Goal: Task Accomplishment & Management: Use online tool/utility

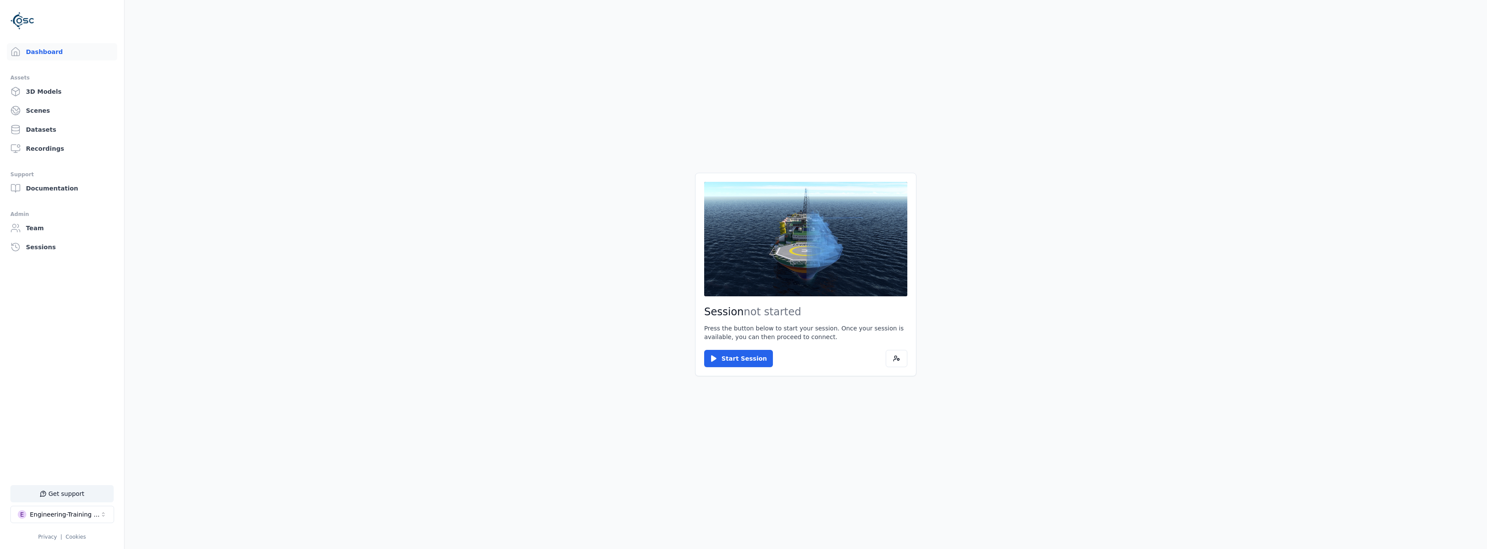
click at [494, 226] on main "Session not started Press the button below to start your session. Once your ses…" at bounding box center [806, 274] width 1363 height 549
click at [494, 226] on button "Start Session" at bounding box center [738, 358] width 69 height 17
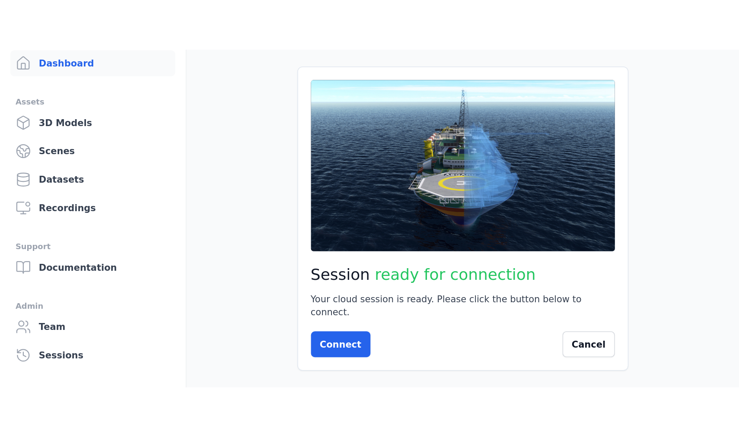
scroll to position [43, 0]
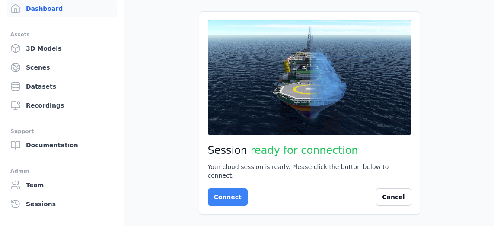
click at [223, 193] on button "Connect" at bounding box center [228, 196] width 40 height 17
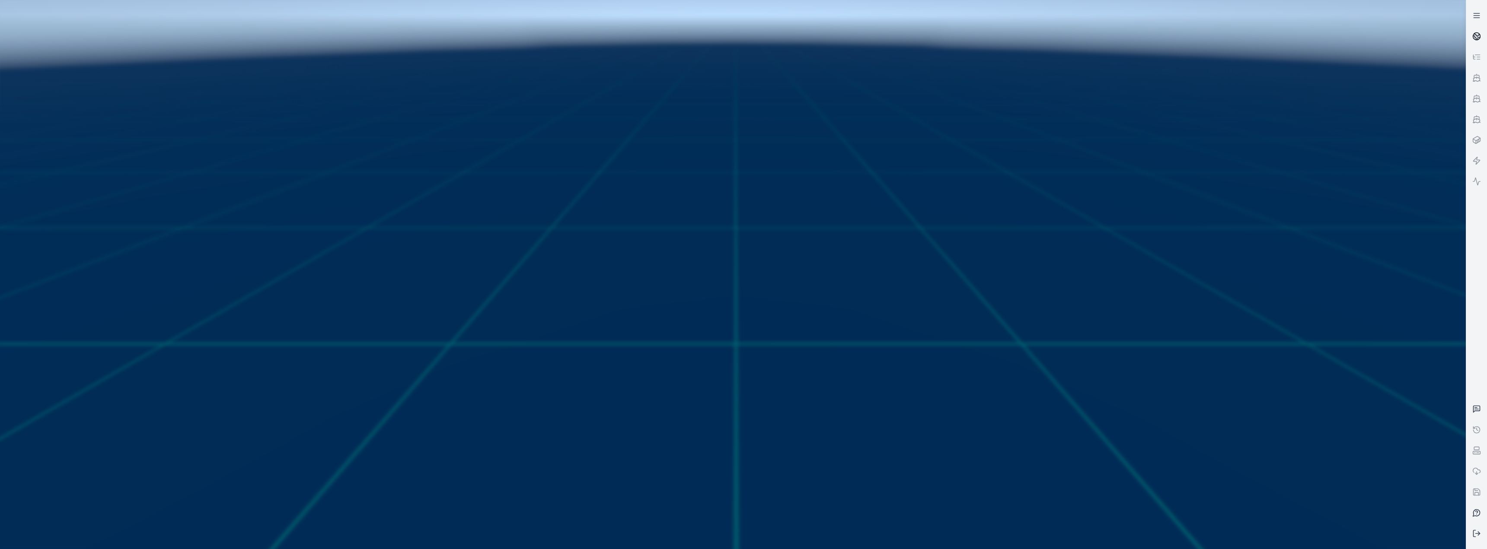
click at [494, 42] on link at bounding box center [1476, 36] width 21 height 21
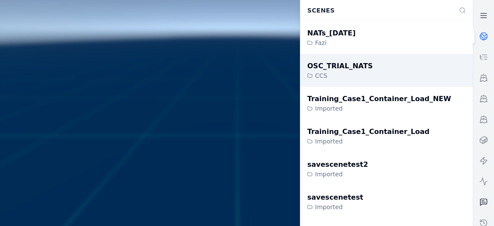
click at [374, 70] on div "OSC_TRIAL_NATS CCS" at bounding box center [386, 70] width 172 height 33
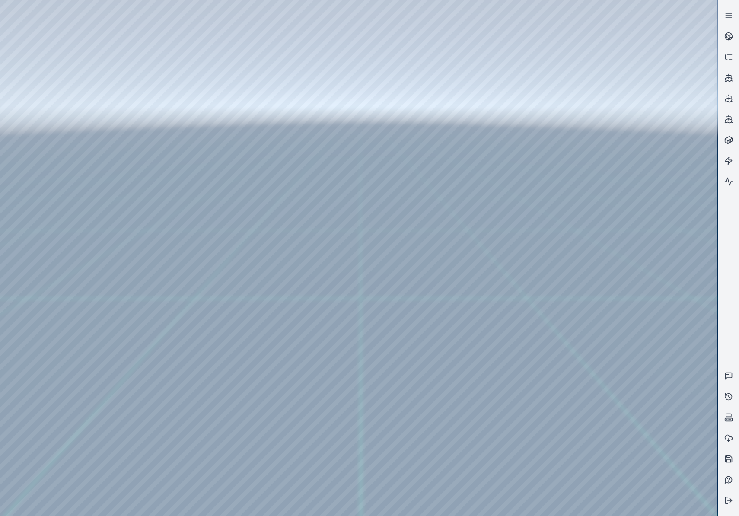
drag, startPoint x: 537, startPoint y: 203, endPoint x: 463, endPoint y: 226, distance: 77.8
click at [56, 129] on div at bounding box center [359, 258] width 718 height 516
drag, startPoint x: 333, startPoint y: 137, endPoint x: 385, endPoint y: 126, distance: 52.7
click at [728, 35] on icon at bounding box center [729, 34] width 5 height 3
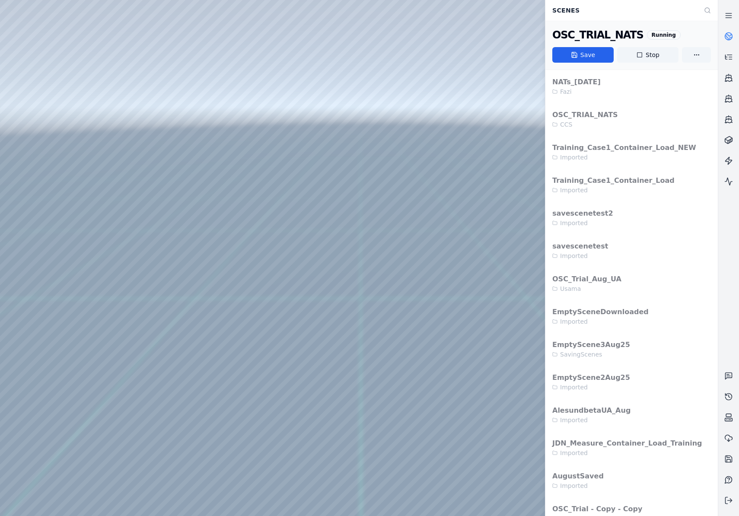
click at [726, 36] on icon at bounding box center [726, 38] width 3 height 4
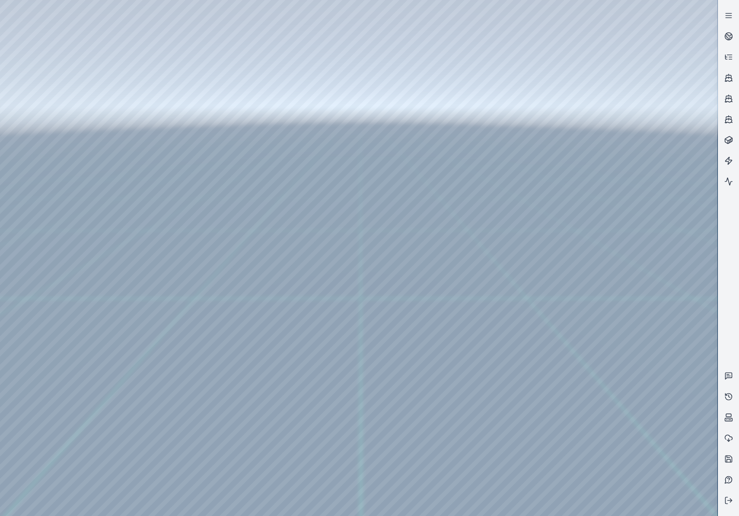
drag, startPoint x: 340, startPoint y: 228, endPoint x: 310, endPoint y: 243, distance: 34.2
drag, startPoint x: 315, startPoint y: 246, endPoint x: 412, endPoint y: 233, distance: 98.1
drag, startPoint x: 268, startPoint y: 189, endPoint x: 253, endPoint y: 196, distance: 17.0
click at [212, 310] on div at bounding box center [359, 258] width 718 height 516
click at [242, 336] on div at bounding box center [359, 258] width 718 height 516
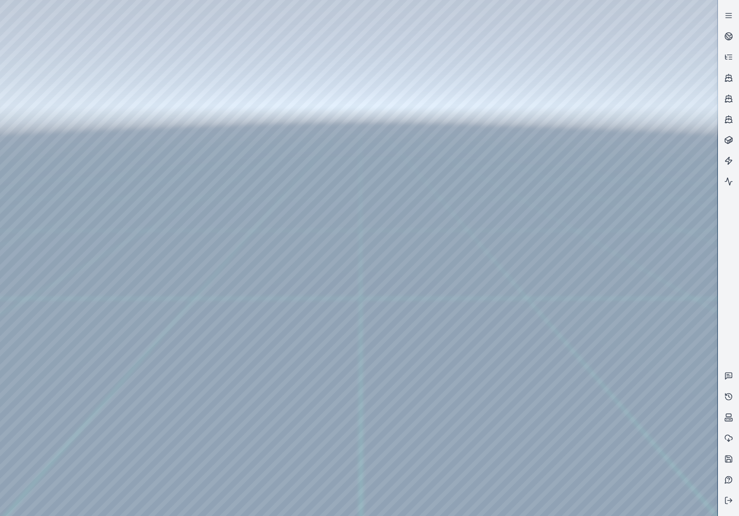
click at [618, 322] on div at bounding box center [359, 258] width 718 height 516
click at [663, 294] on div at bounding box center [359, 258] width 718 height 516
click at [664, 293] on div at bounding box center [359, 258] width 718 height 516
drag, startPoint x: 484, startPoint y: 306, endPoint x: 500, endPoint y: 296, distance: 18.6
click at [600, 316] on div at bounding box center [359, 258] width 718 height 516
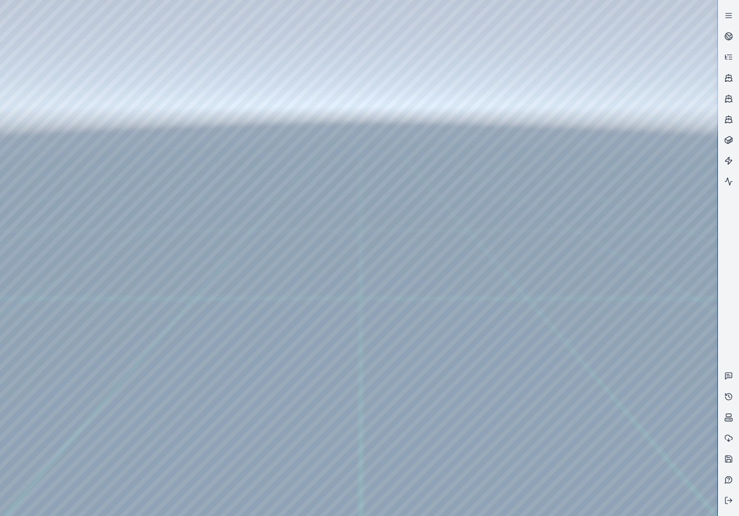
click at [683, 302] on div at bounding box center [359, 258] width 718 height 516
drag, startPoint x: 494, startPoint y: 312, endPoint x: 409, endPoint y: 321, distance: 84.8
click at [629, 318] on div at bounding box center [359, 258] width 718 height 516
click at [626, 319] on div at bounding box center [359, 258] width 718 height 516
click at [689, 332] on div at bounding box center [359, 258] width 718 height 516
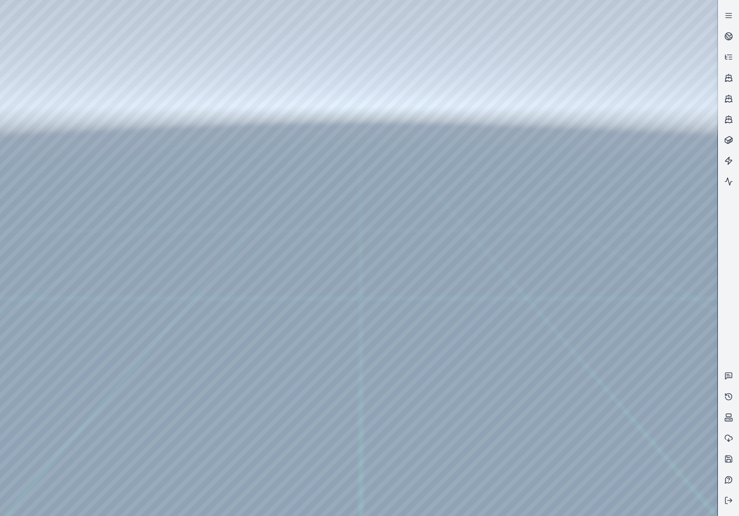
drag, startPoint x: 450, startPoint y: 315, endPoint x: 427, endPoint y: 205, distance: 112.2
drag, startPoint x: 395, startPoint y: 214, endPoint x: 466, endPoint y: 354, distance: 157.6
click at [439, 437] on div at bounding box center [359, 258] width 718 height 516
click at [688, 343] on div at bounding box center [359, 258] width 718 height 516
click at [661, 390] on div at bounding box center [359, 258] width 718 height 516
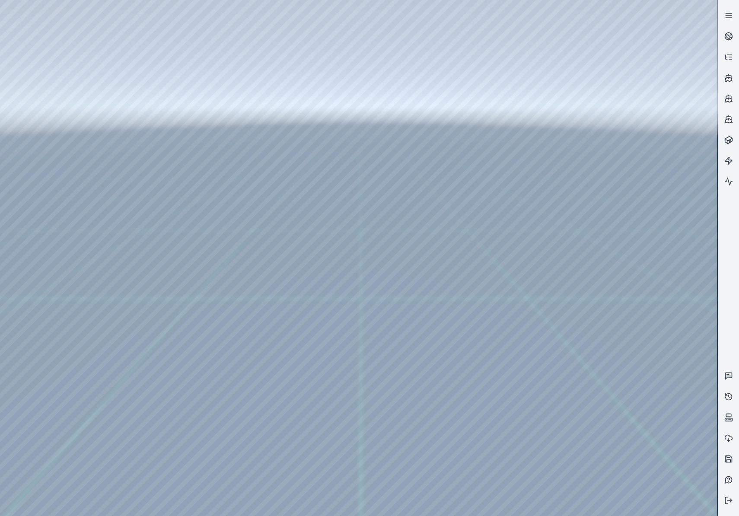
click at [425, 248] on div at bounding box center [359, 258] width 718 height 516
click at [399, 262] on div at bounding box center [359, 258] width 718 height 516
click at [447, 305] on div at bounding box center [359, 258] width 718 height 516
click at [473, 116] on div at bounding box center [359, 258] width 718 height 516
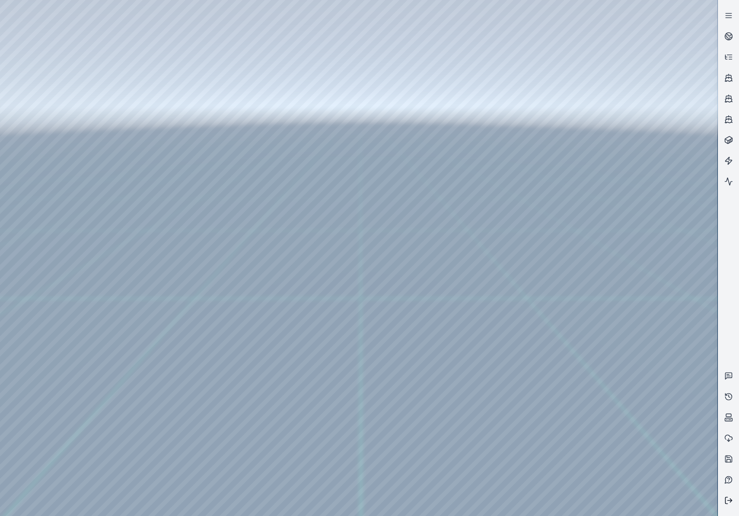
click at [727, 437] on icon at bounding box center [727, 501] width 2 height 6
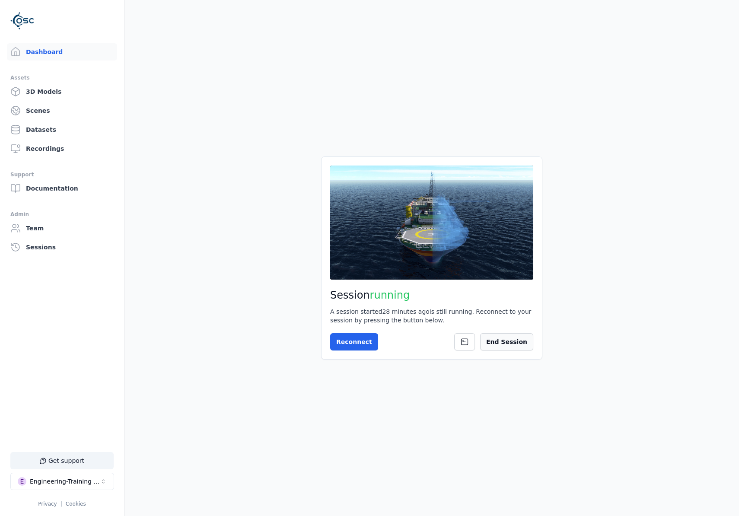
click at [511, 345] on button "End Session" at bounding box center [506, 341] width 53 height 17
